Goal: Task Accomplishment & Management: Complete application form

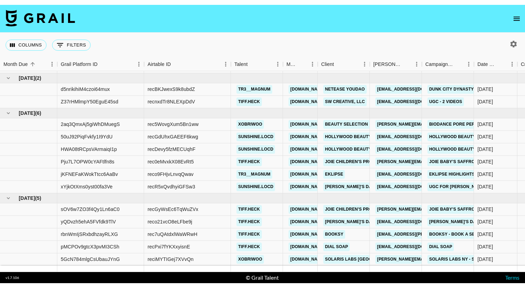
scroll to position [46, 0]
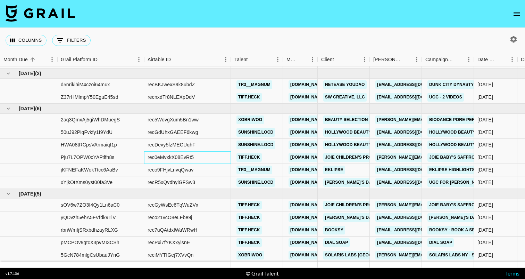
click at [184, 156] on div "rec0eMvxkX08EvRt5" at bounding box center [171, 157] width 46 height 7
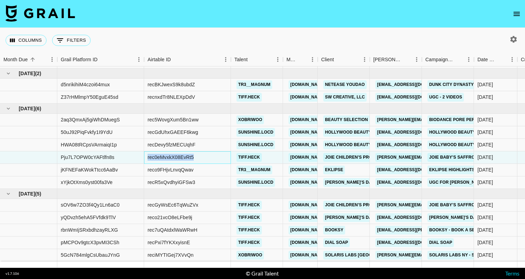
click at [184, 156] on div "rec0eMvxkX08EvRt5" at bounding box center [171, 157] width 46 height 7
copy div "rec0eMvxkX08EvRt5"
click at [186, 203] on div "recGyWsEc6TqWuZVx" at bounding box center [173, 204] width 51 height 7
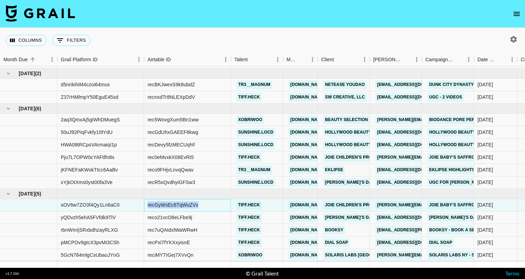
click at [186, 203] on div "recGyWsEc6TqWuZVx" at bounding box center [173, 204] width 51 height 7
copy div "recGyWsEc6TqWuZVx"
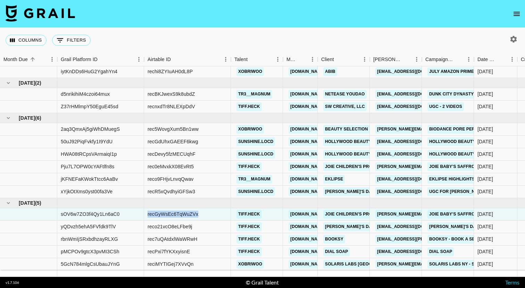
scroll to position [36, 0]
click at [5, 6] on nav at bounding box center [262, 14] width 525 height 28
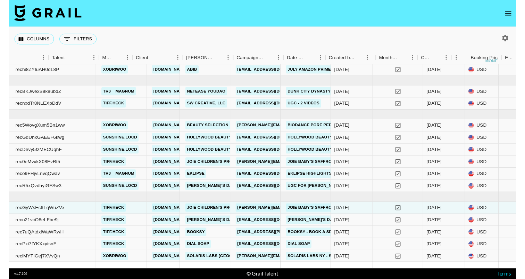
scroll to position [36, 109]
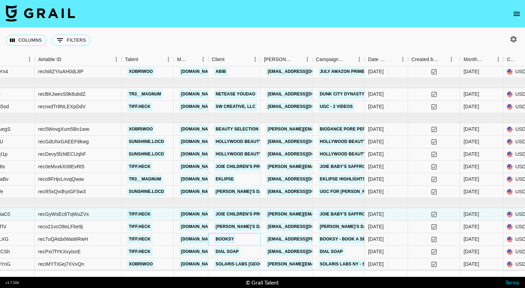
click at [231, 240] on link "Booksy" at bounding box center [225, 239] width 22 height 9
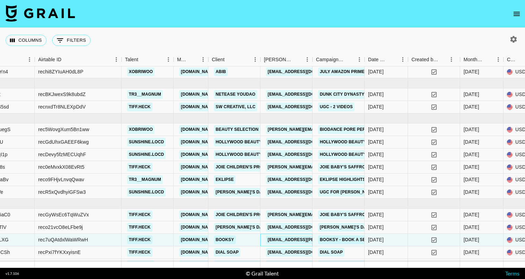
click at [300, 240] on link "[EMAIL_ADDRESS][PERSON_NAME][DOMAIN_NAME]" at bounding box center [322, 239] width 113 height 9
click at [236, 216] on link "Joie Children's Products, Inc." at bounding box center [252, 214] width 76 height 9
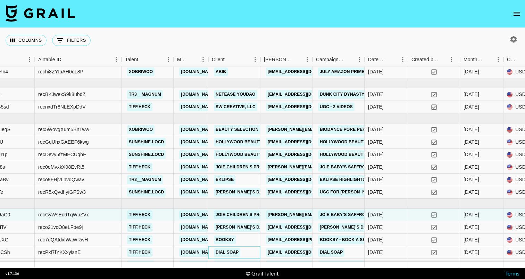
click at [223, 254] on link "Dial Soap" at bounding box center [227, 252] width 26 height 9
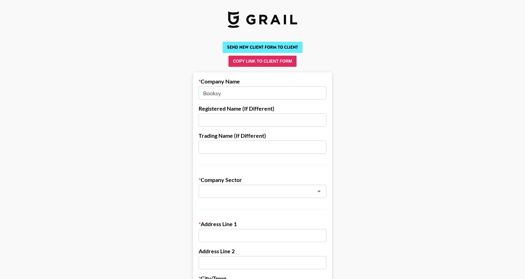
click at [239, 45] on button "Send New Client Form to Client" at bounding box center [263, 47] width 80 height 11
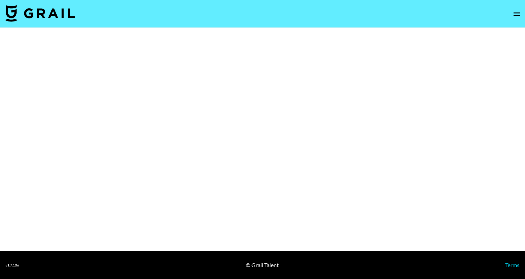
select select "Brand"
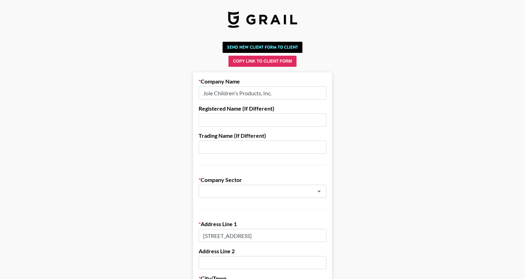
type input "E-Commerce"
type input "[GEOGRAPHIC_DATA]"
